Goal: Task Accomplishment & Management: Use online tool/utility

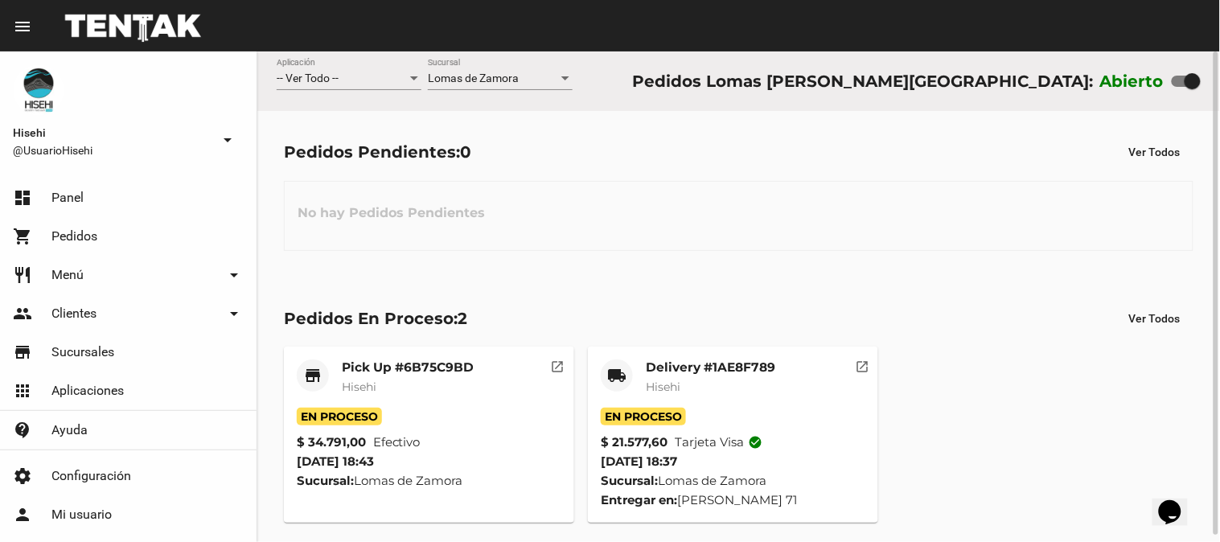
click at [683, 388] on mat-card-subtitle "Hisehi" at bounding box center [710, 387] width 129 height 16
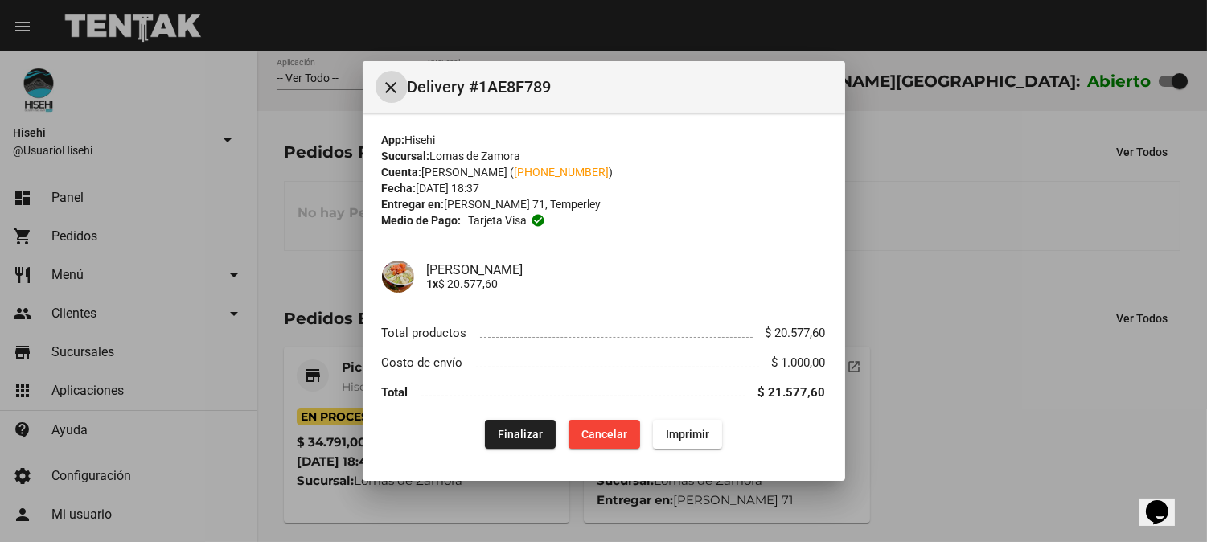
click at [528, 435] on span "Finalizar" at bounding box center [520, 434] width 45 height 13
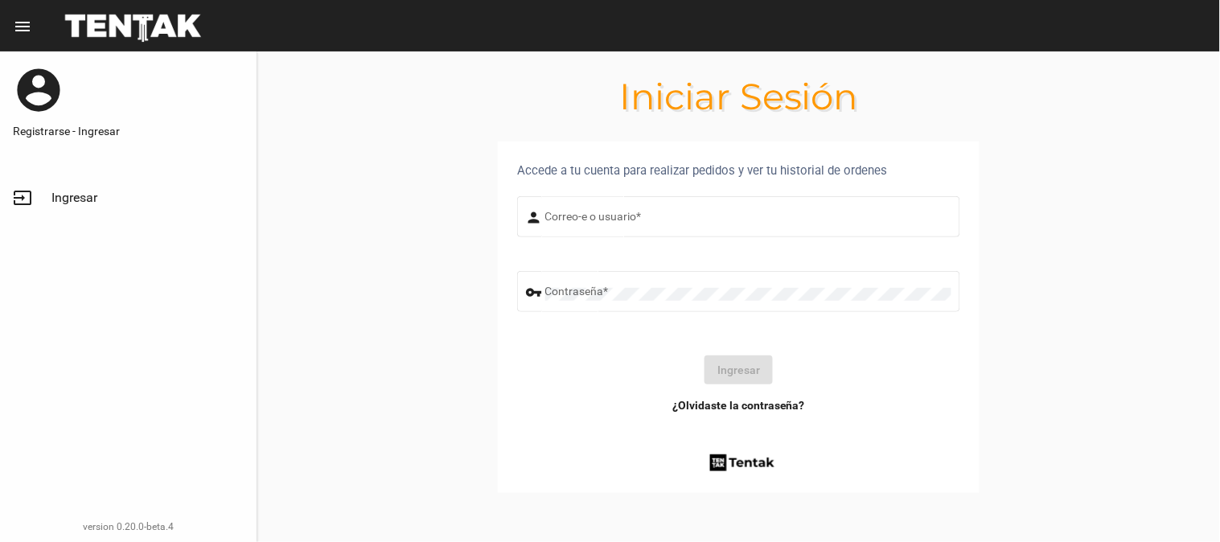
type input "UsuarioHisehi"
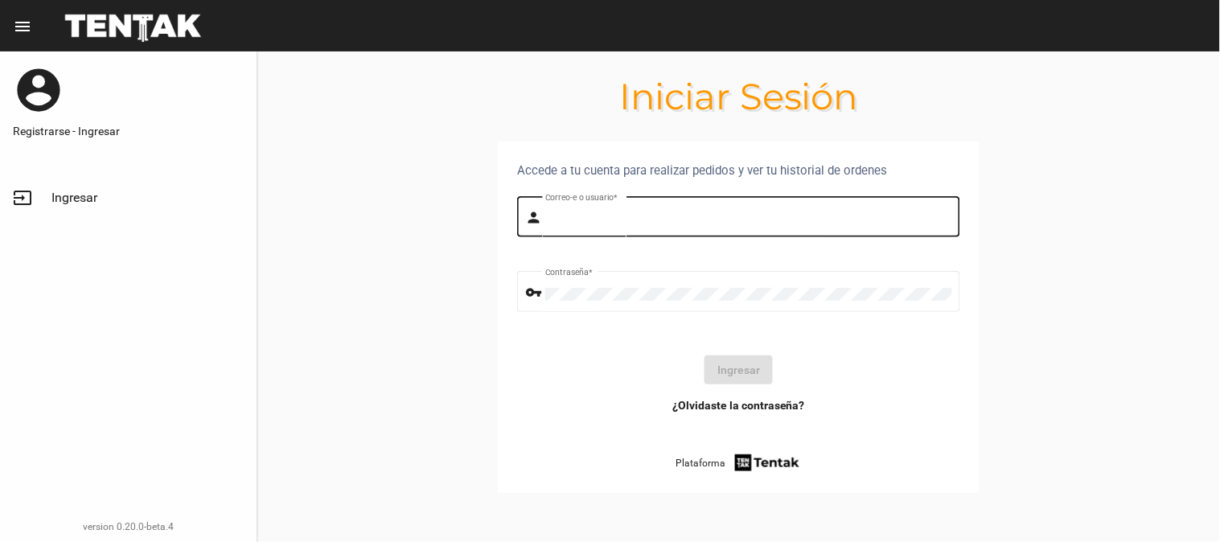
type input "UsuarioHisehi"
click at [788, 214] on input "UsuarioHisehi" at bounding box center [748, 219] width 407 height 13
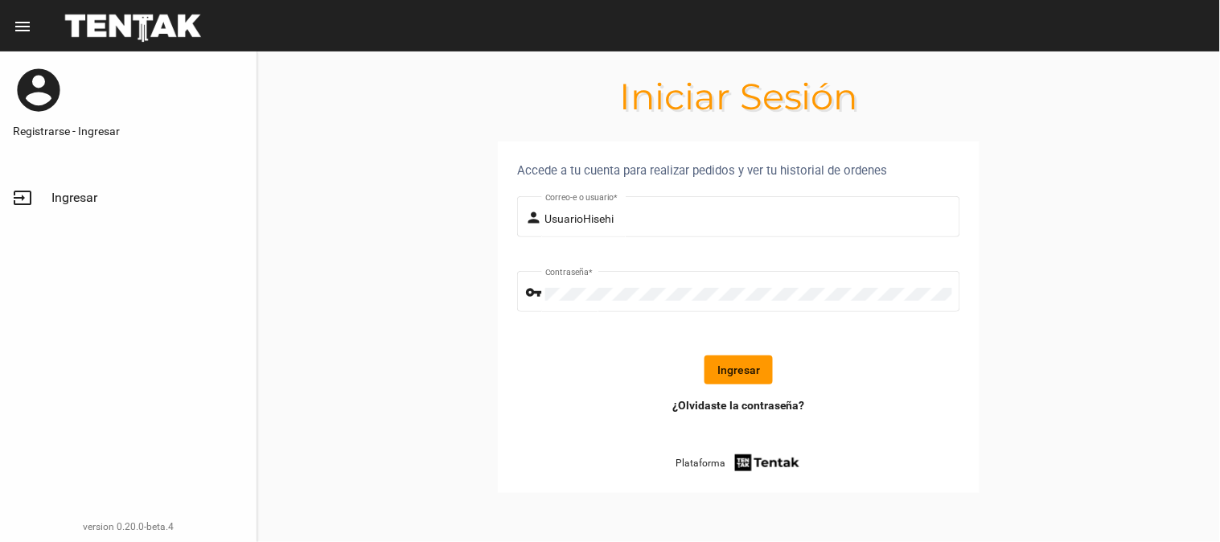
click at [750, 368] on button "Ingresar" at bounding box center [738, 369] width 68 height 29
